Goal: Use online tool/utility: Utilize a website feature to perform a specific function

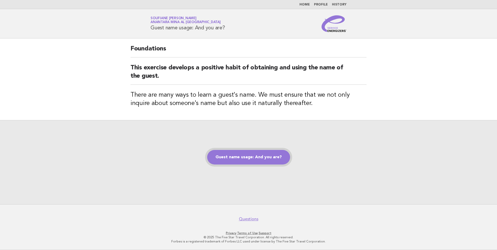
click at [230, 155] on link "Guest name usage: And you are?" at bounding box center [248, 157] width 83 height 15
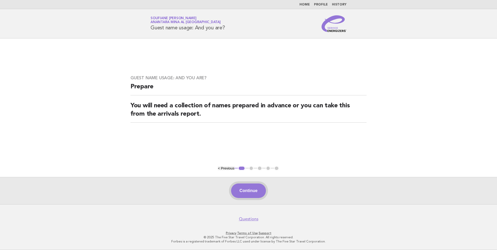
click at [248, 192] on button "Continue" at bounding box center [248, 190] width 35 height 15
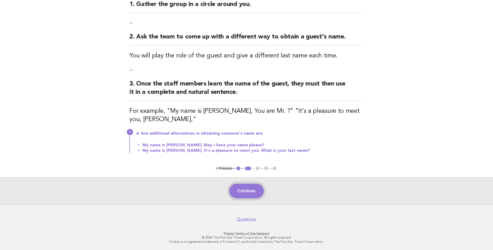
click at [256, 191] on button "Continue" at bounding box center [246, 191] width 35 height 15
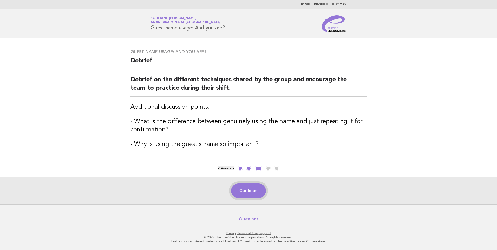
click at [252, 191] on button "Continue" at bounding box center [248, 190] width 35 height 15
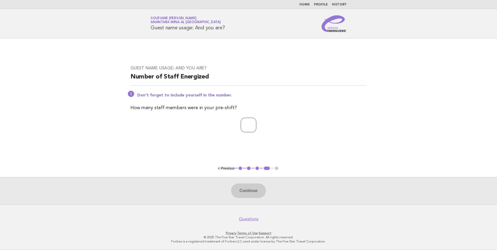
click at [252, 127] on input "number" at bounding box center [249, 125] width 16 height 15
type input "*"
click at [249, 195] on button "Continue" at bounding box center [248, 190] width 35 height 15
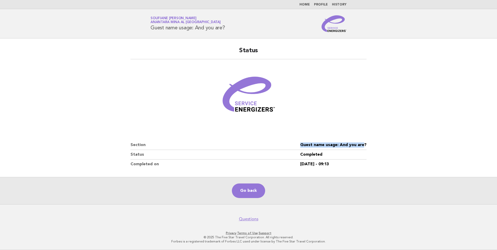
drag, startPoint x: 365, startPoint y: 145, endPoint x: 297, endPoint y: 145, distance: 67.8
click at [297, 145] on dl "Section Guest name usage: And you are? Status Completed Completed on [DATE] - 0…" at bounding box center [248, 154] width 236 height 29
copy dl "Guest name usage: And you are"
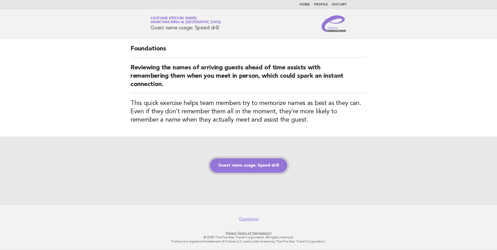
click at [258, 165] on link "Guest name usage: Speed drill" at bounding box center [248, 165] width 77 height 15
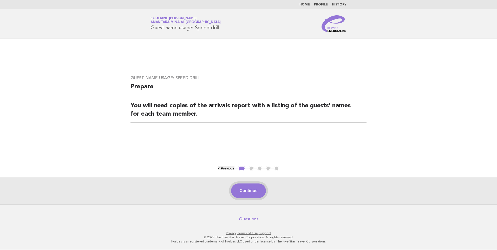
click at [252, 190] on button "Continue" at bounding box center [248, 190] width 35 height 15
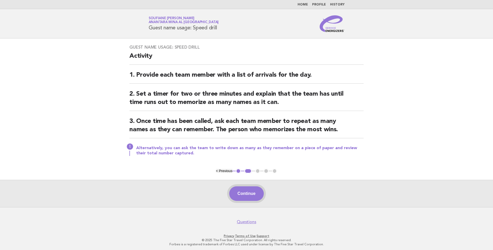
click at [246, 193] on button "Continue" at bounding box center [246, 193] width 35 height 15
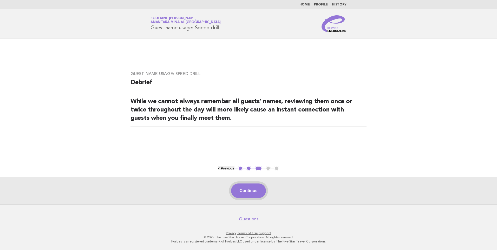
click at [245, 192] on button "Continue" at bounding box center [248, 190] width 35 height 15
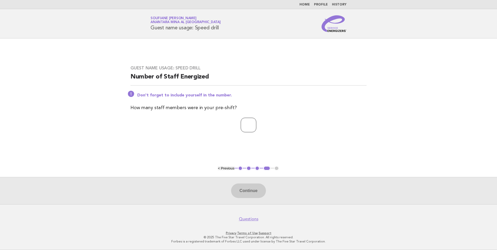
click at [252, 126] on input "number" at bounding box center [249, 125] width 16 height 15
type input "*"
click at [173, 136] on div "Guest name usage: Speed drill Number of Staff Energized Don't forget to include…" at bounding box center [248, 101] width 248 height 85
click at [245, 193] on button "Continue" at bounding box center [248, 190] width 35 height 15
